Goal: Task Accomplishment & Management: Manage account settings

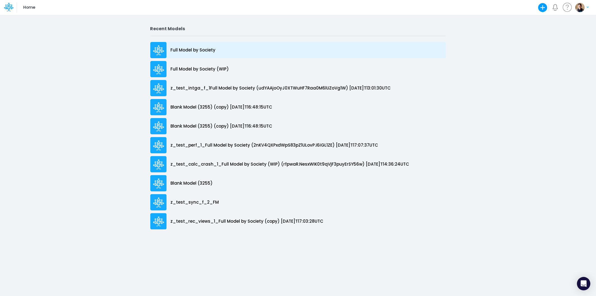
click at [205, 52] on p "Full Model by Society" at bounding box center [193, 50] width 45 height 6
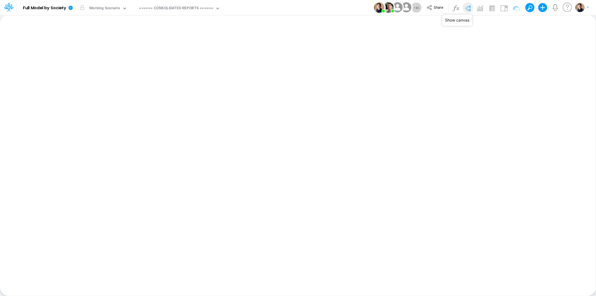
click at [468, 9] on img at bounding box center [468, 8] width 9 height 9
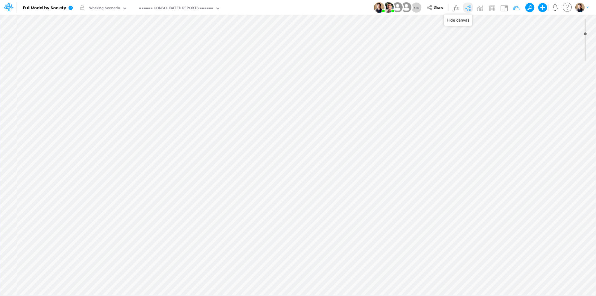
type input "0"
click at [69, 9] on icon at bounding box center [71, 8] width 4 height 4
click at [95, 58] on button "View model info" at bounding box center [99, 58] width 60 height 9
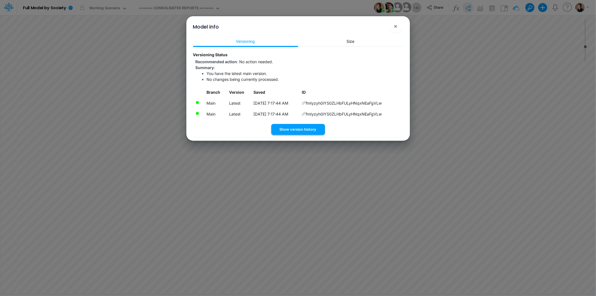
click at [303, 129] on button "Show version history" at bounding box center [299, 129] width 54 height 11
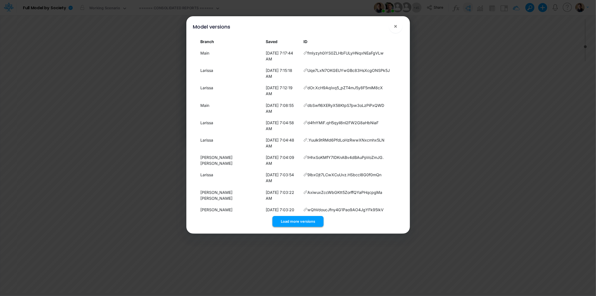
click at [318, 216] on button "Load more versions" at bounding box center [298, 221] width 51 height 11
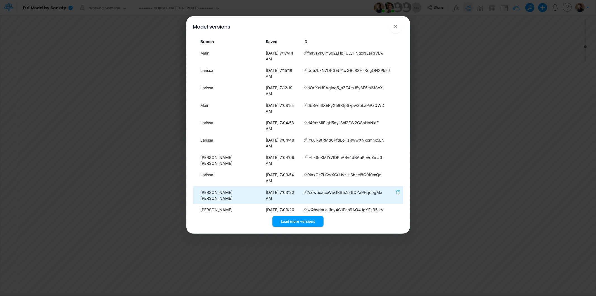
click at [396, 189] on icon "button" at bounding box center [398, 191] width 4 height 5
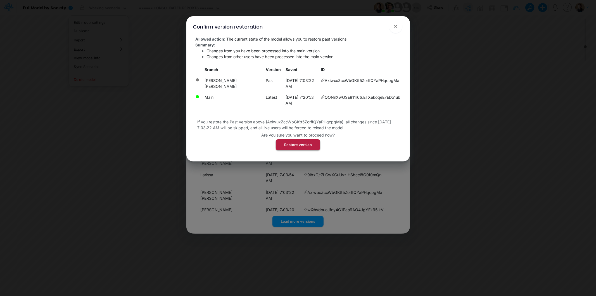
click at [303, 139] on button "Restore version" at bounding box center [298, 144] width 44 height 11
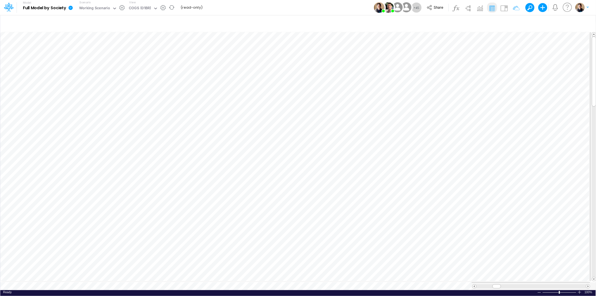
click at [71, 10] on icon at bounding box center [70, 7] width 5 height 5
click at [98, 56] on button "View model info" at bounding box center [99, 58] width 60 height 9
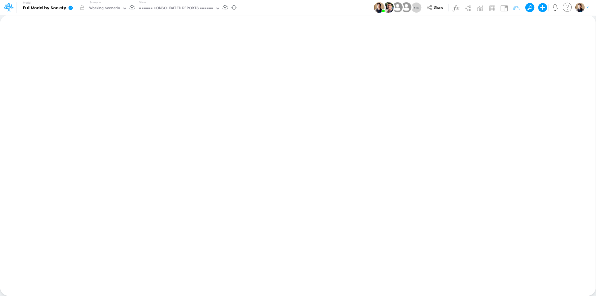
click at [72, 11] on link at bounding box center [71, 7] width 11 height 15
click at [102, 56] on button "View model info" at bounding box center [99, 58] width 60 height 9
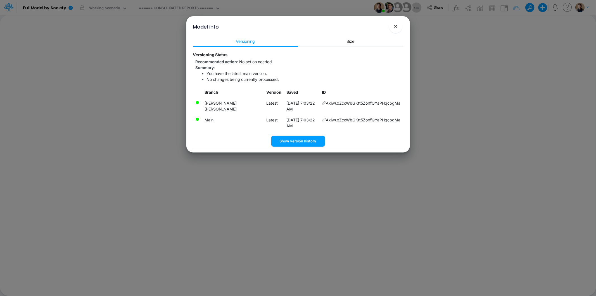
click at [397, 25] on span "×" at bounding box center [396, 26] width 4 height 7
